Goal: Find contact information: Find contact information

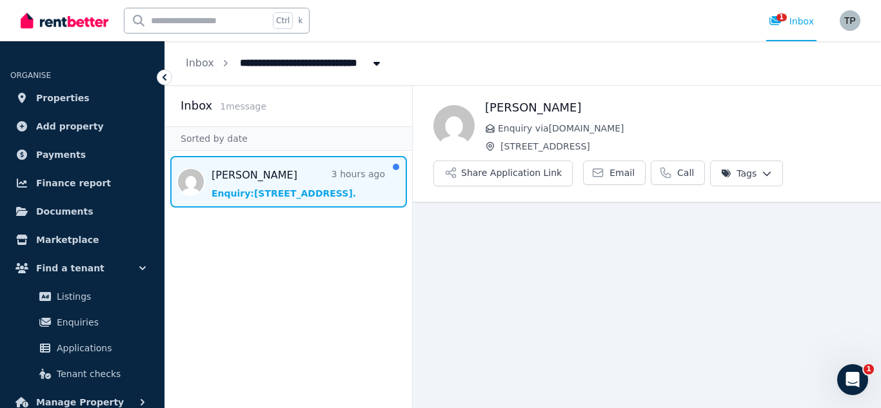
click at [327, 179] on span "Message list" at bounding box center [288, 182] width 247 height 52
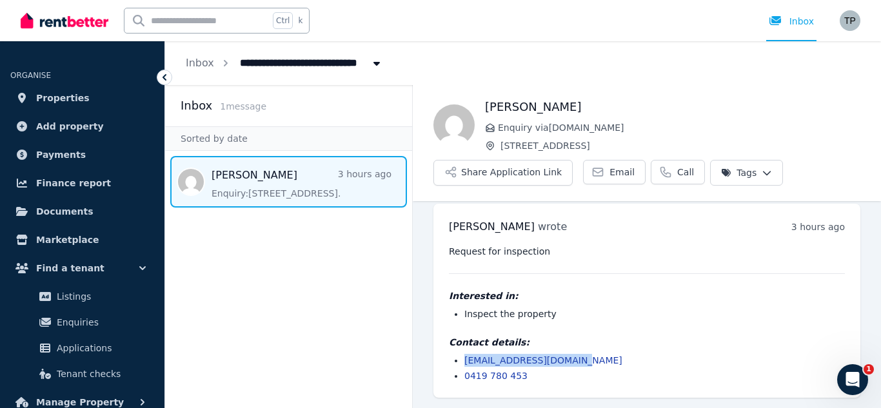
drag, startPoint x: 584, startPoint y: 362, endPoint x: 466, endPoint y: 358, distance: 118.2
click at [466, 358] on li "[EMAIL_ADDRESS][DOMAIN_NAME]" at bounding box center [655, 360] width 381 height 13
copy link "[EMAIL_ADDRESS][DOMAIN_NAME]"
click at [610, 171] on span "Email" at bounding box center [622, 172] width 25 height 13
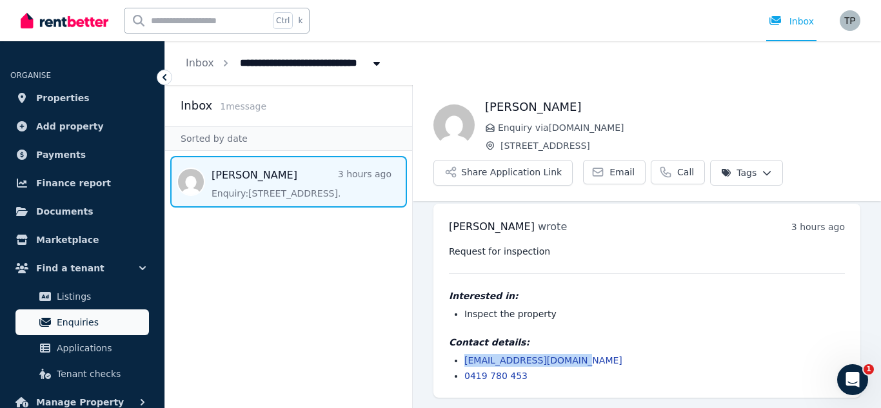
click at [85, 323] on span "Enquiries" at bounding box center [100, 322] width 87 height 15
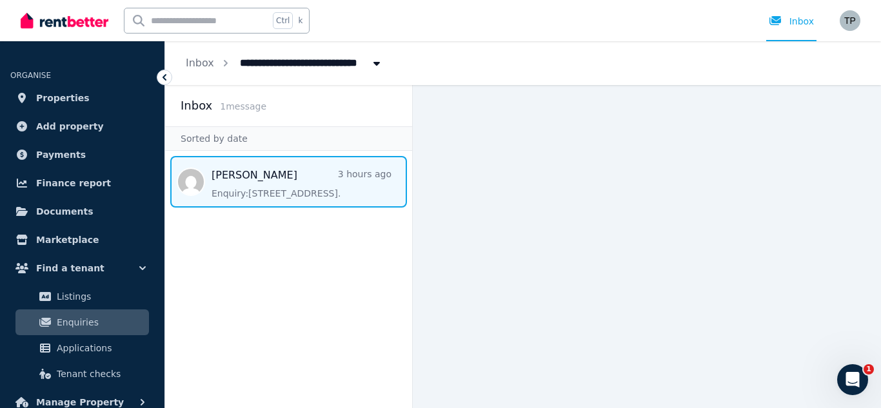
click at [302, 188] on span "Message list" at bounding box center [288, 182] width 247 height 52
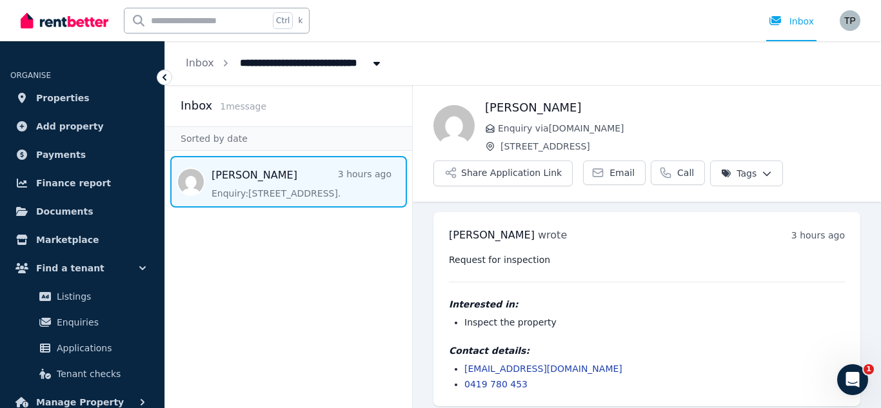
scroll to position [8, 0]
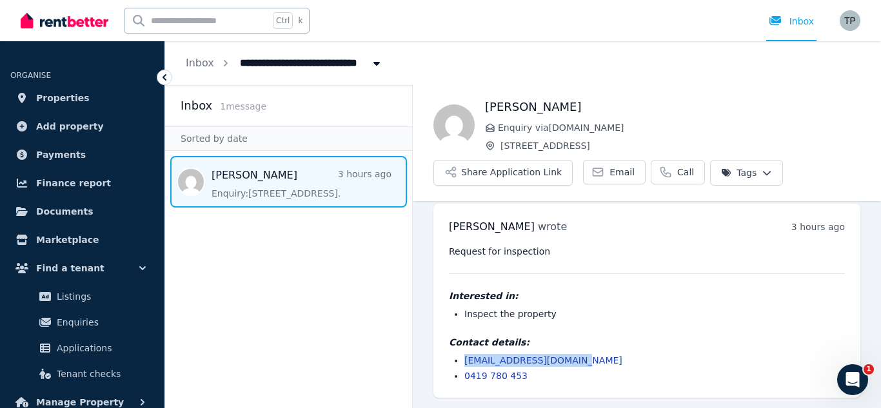
drag, startPoint x: 581, startPoint y: 364, endPoint x: 461, endPoint y: 361, distance: 120.7
click at [461, 361] on ul "[EMAIL_ADDRESS][DOMAIN_NAME] 0419 780 453" at bounding box center [647, 368] width 396 height 28
copy link "[EMAIL_ADDRESS][DOMAIN_NAME]"
